Goal: Task Accomplishment & Management: Manage account settings

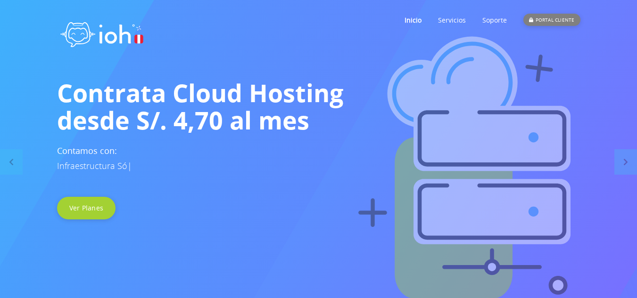
click at [549, 18] on div "PORTAL CLIENTE" at bounding box center [551, 20] width 57 height 12
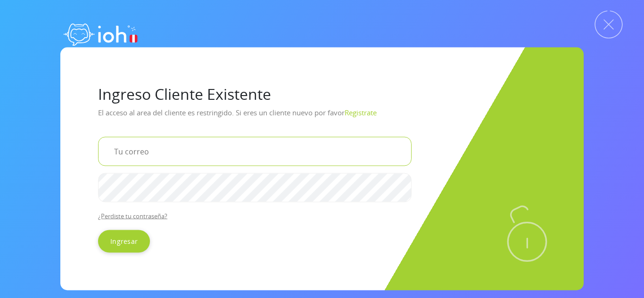
click at [178, 159] on input "email" at bounding box center [254, 151] width 313 height 29
type input "fvilela2487@gmail.com"
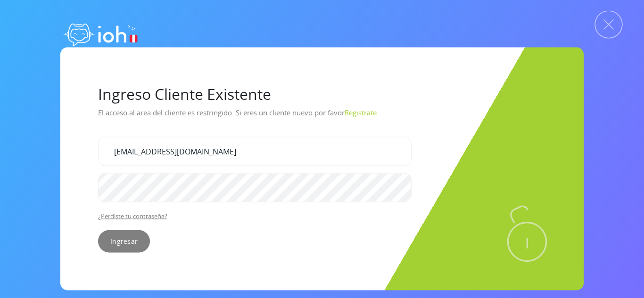
click at [124, 241] on input "Ingresar" at bounding box center [124, 241] width 52 height 23
